Goal: Transaction & Acquisition: Purchase product/service

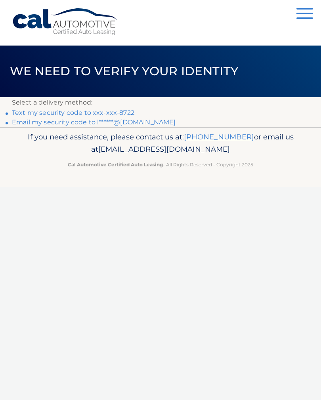
click at [32, 110] on link "Text my security code to xxx-xxx-8722" at bounding box center [73, 113] width 122 height 8
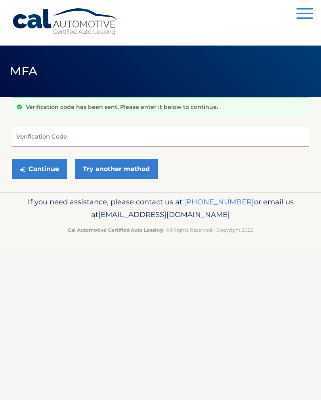
click at [44, 135] on input "Verification Code" at bounding box center [160, 137] width 297 height 20
type input "581539"
click at [39, 171] on button "Continue" at bounding box center [39, 169] width 55 height 20
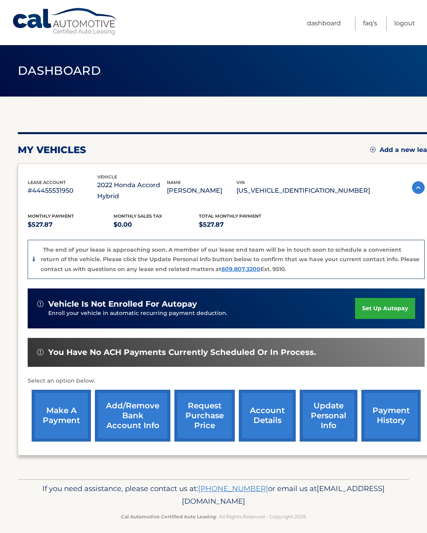
scroll to position [4, 0]
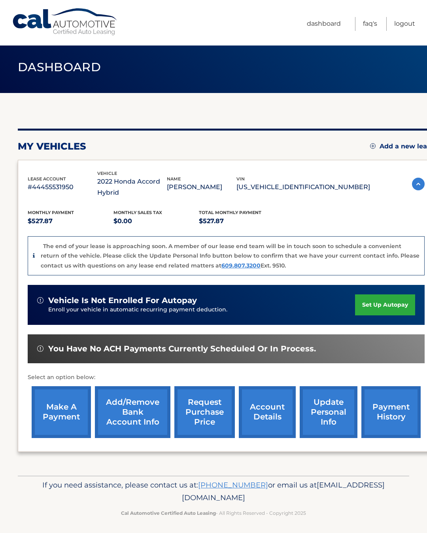
click at [56, 400] on link "make a payment" at bounding box center [61, 412] width 59 height 52
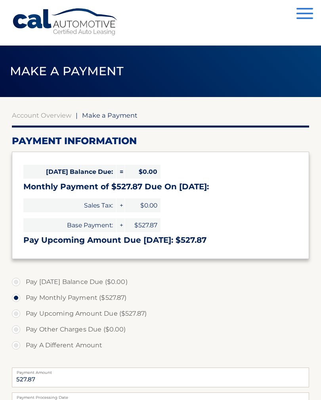
select select "OWFmY2Q4OGMtZjljYy00OWRhLWEwMWItOGYxNTIyOTBhNTE1"
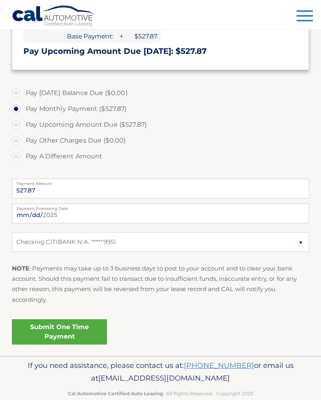
scroll to position [190, 0]
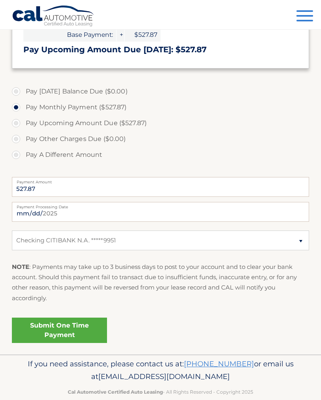
click at [53, 323] on link "Submit One Time Payment" at bounding box center [59, 329] width 95 height 25
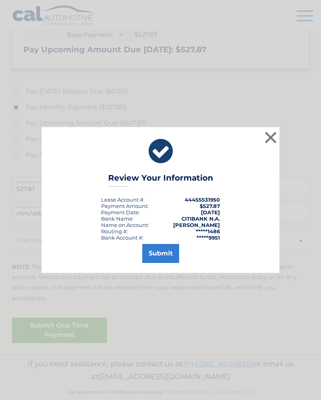
click at [159, 257] on button "Submit" at bounding box center [160, 253] width 37 height 19
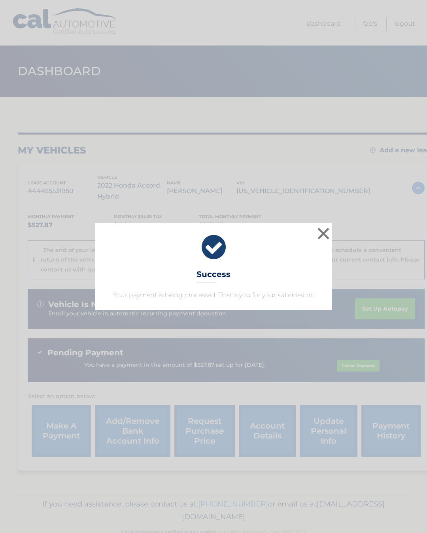
click at [322, 230] on button "×" at bounding box center [324, 234] width 16 height 16
click at [322, 230] on div "Monthly Payment $527.87 Monthly sales Tax $0.00 Total Monthly Payment $527.87" at bounding box center [199, 222] width 343 height 18
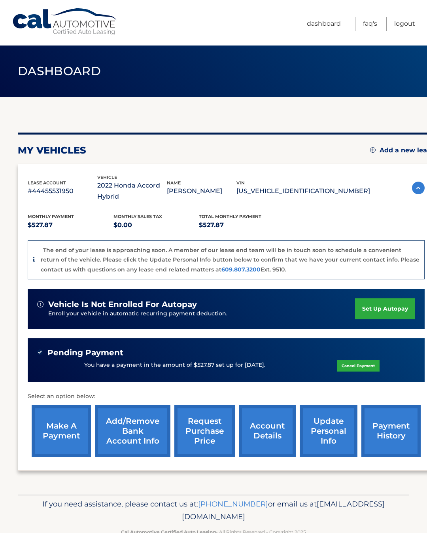
click at [0, 25] on div "Cal Automotive Menu Dashboard FAQ's Logout" at bounding box center [213, 23] width 427 height 46
